Goal: Information Seeking & Learning: Check status

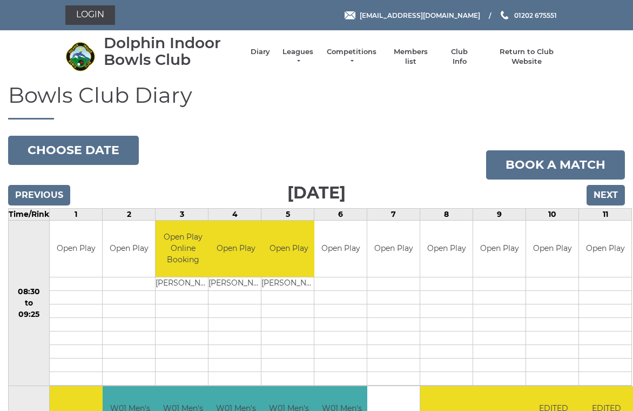
scroll to position [5, 0]
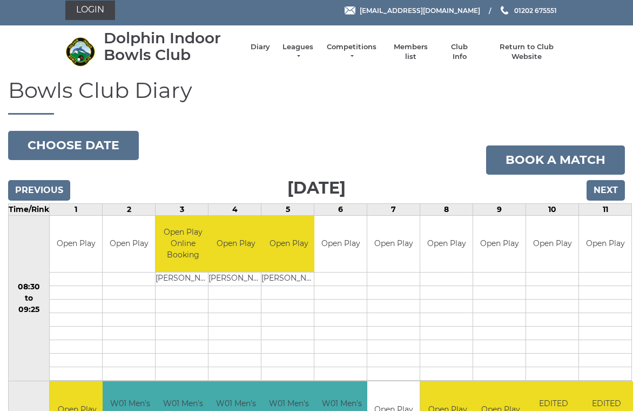
click at [297, 48] on link "Leagues" at bounding box center [298, 51] width 34 height 19
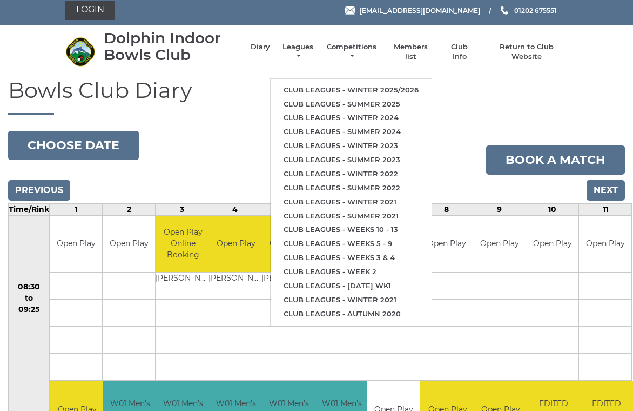
click at [402, 90] on link "Club leagues - Winter 2025/2026" at bounding box center [351, 90] width 161 height 14
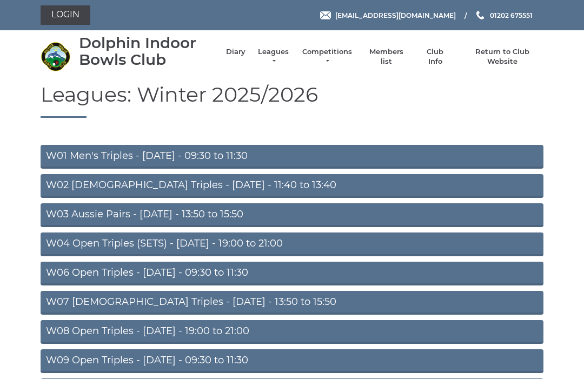
click at [242, 155] on link "W01 Men's Triples - Monday - 09:30 to 11:30" at bounding box center [292, 157] width 502 height 24
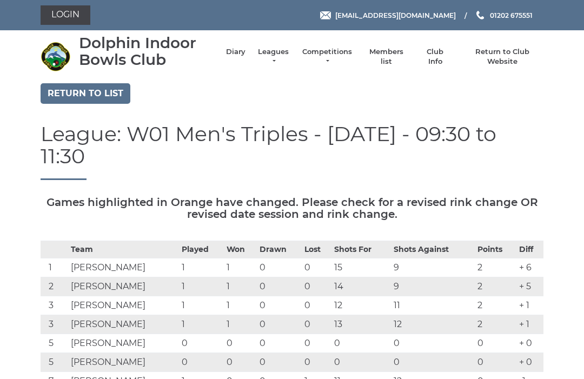
click at [237, 55] on link "Diary" at bounding box center [235, 52] width 19 height 10
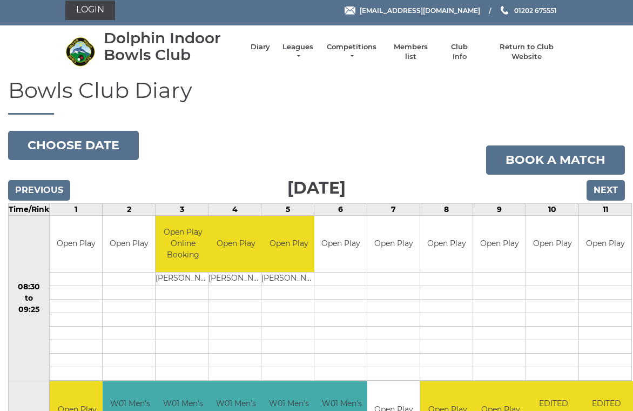
scroll to position [5, 0]
click at [608, 192] on input "Next" at bounding box center [606, 190] width 38 height 21
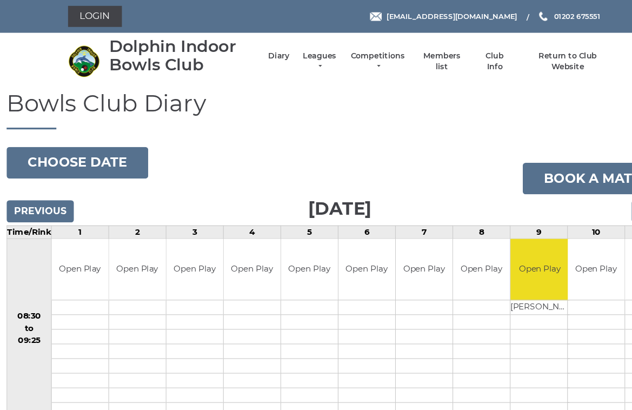
scroll to position [0, 2]
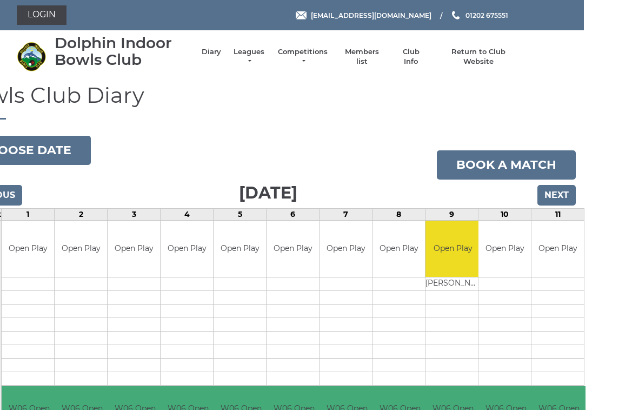
click at [584, 197] on input "Next" at bounding box center [603, 195] width 38 height 21
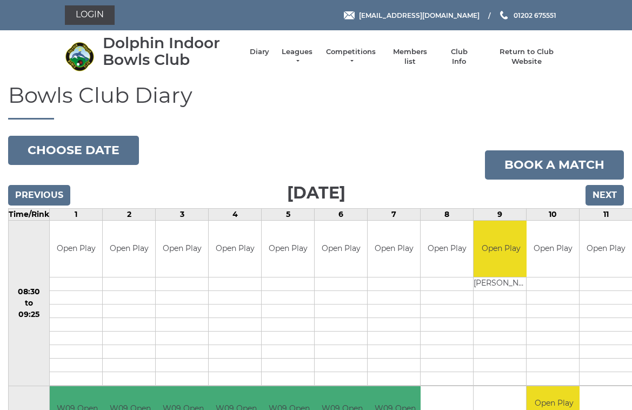
scroll to position [5, 0]
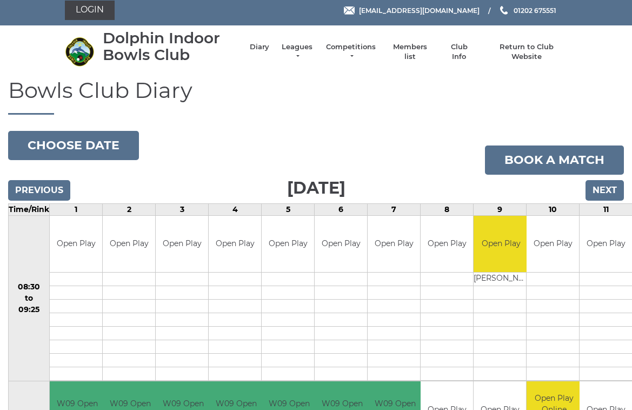
click at [604, 194] on input "Next" at bounding box center [604, 190] width 38 height 21
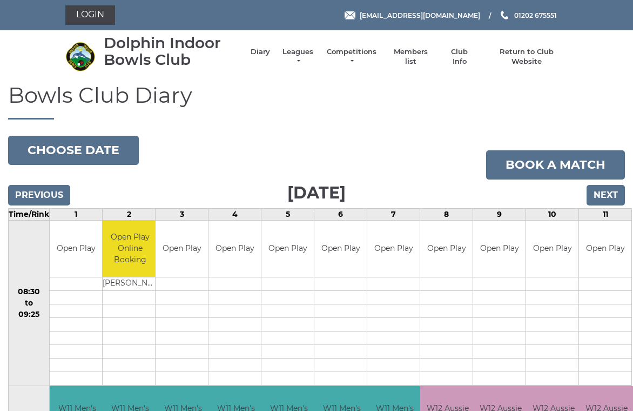
scroll to position [5, 0]
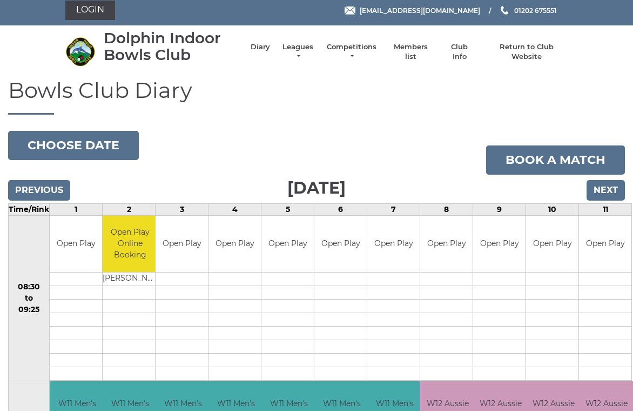
click at [607, 191] on input "Next" at bounding box center [606, 190] width 38 height 21
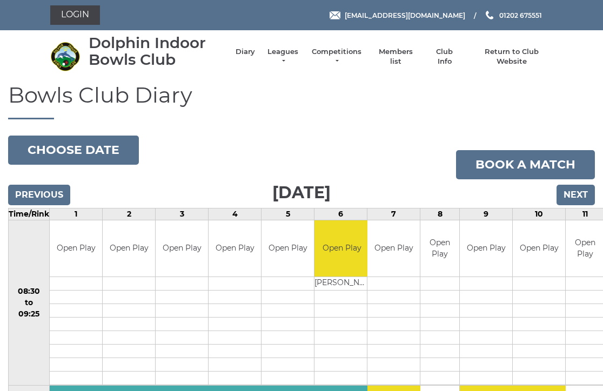
click at [582, 198] on input "Next" at bounding box center [576, 195] width 38 height 21
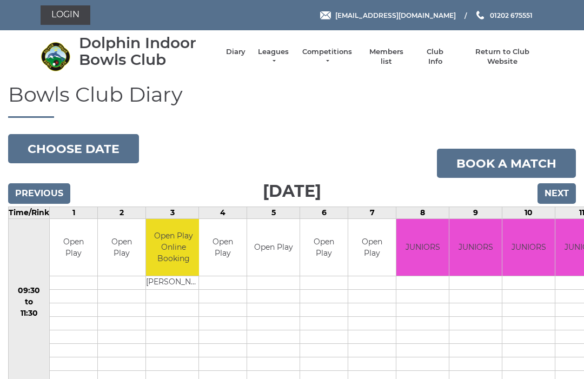
click at [559, 196] on input "Next" at bounding box center [556, 193] width 38 height 21
